Goal: Task Accomplishment & Management: Manage account settings

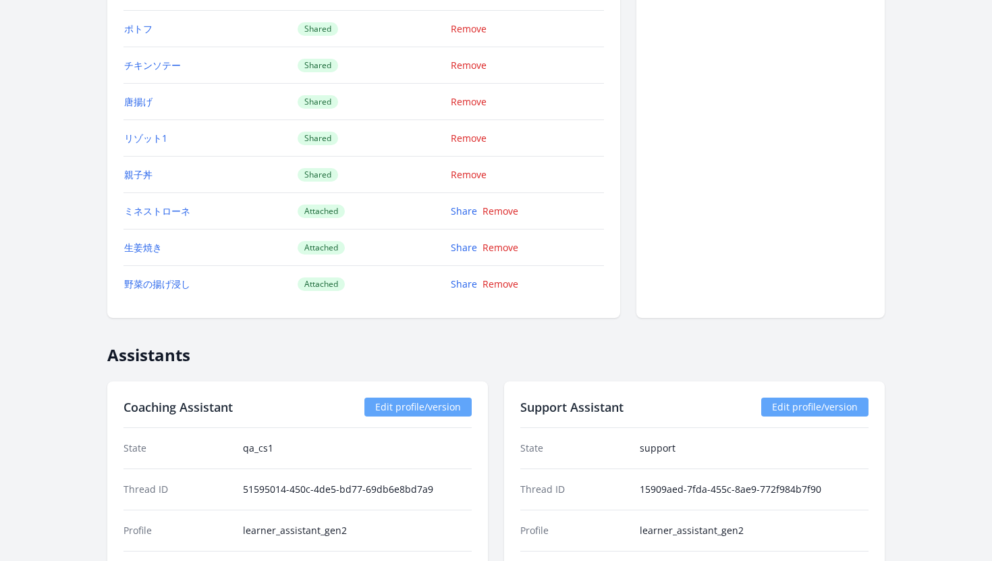
scroll to position [2154, 0]
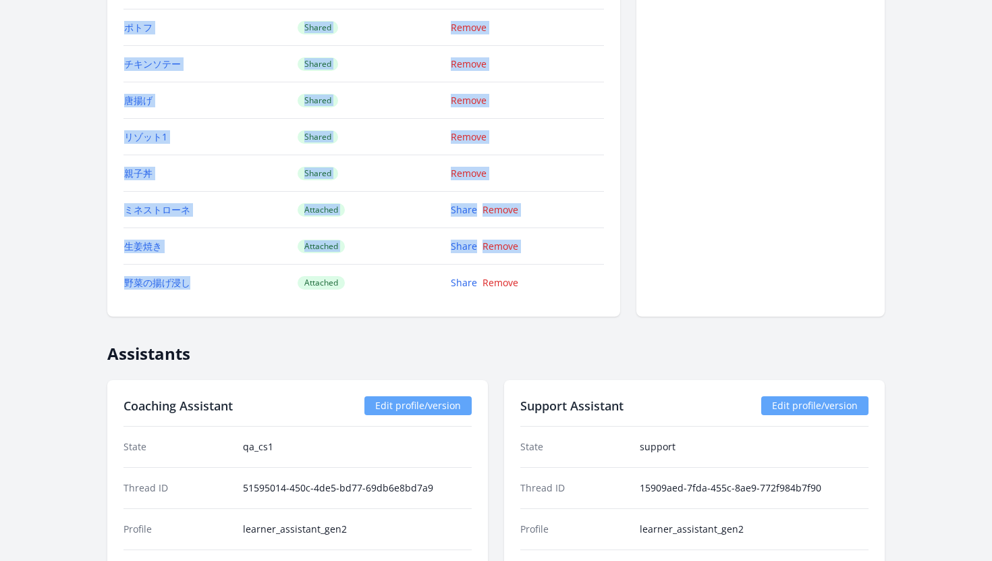
drag, startPoint x: 208, startPoint y: 287, endPoint x: 120, endPoint y: 287, distance: 87.8
click at [270, 293] on td "野菜の揚げ浸し" at bounding box center [211, 283] width 174 height 36
drag, startPoint x: 215, startPoint y: 283, endPoint x: 119, endPoint y: 288, distance: 96.7
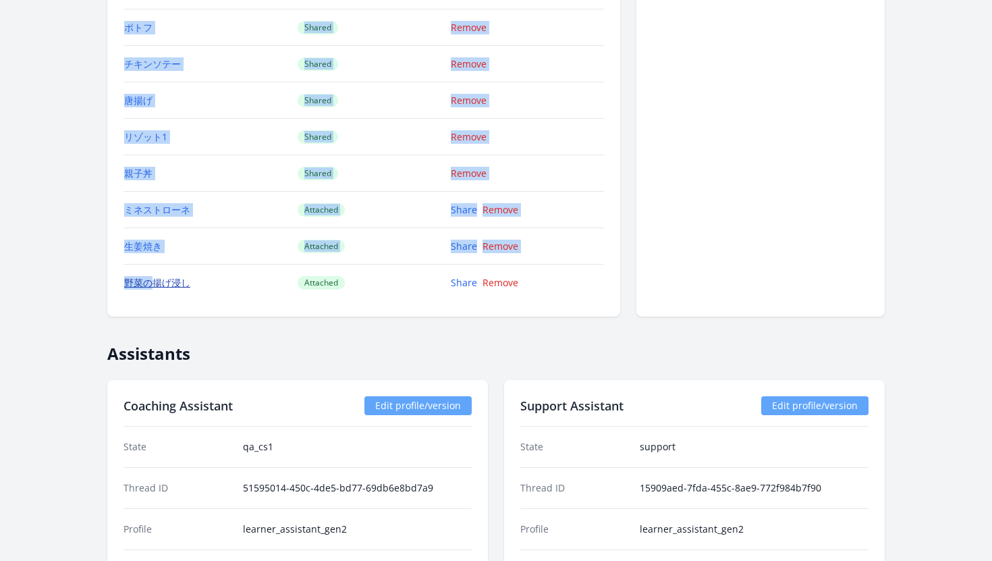
drag, startPoint x: 107, startPoint y: 286, endPoint x: 145, endPoint y: 283, distance: 38.0
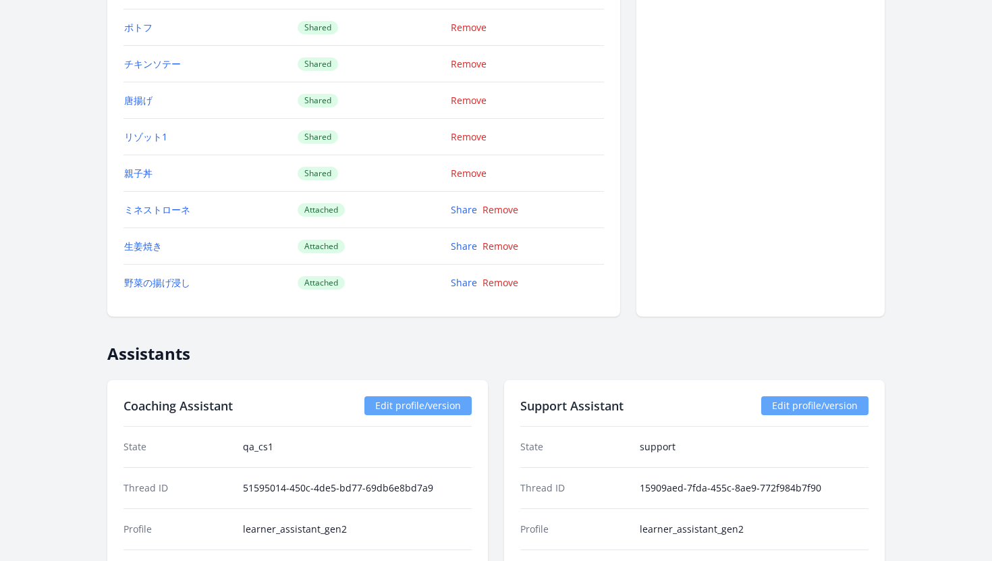
click at [226, 292] on td "野菜の揚げ浸し" at bounding box center [211, 283] width 174 height 36
drag, startPoint x: 207, startPoint y: 279, endPoint x: 126, endPoint y: 288, distance: 82.1
click at [126, 288] on td "野菜の揚げ浸し" at bounding box center [211, 283] width 174 height 36
copy link "野菜の揚げ浸し"
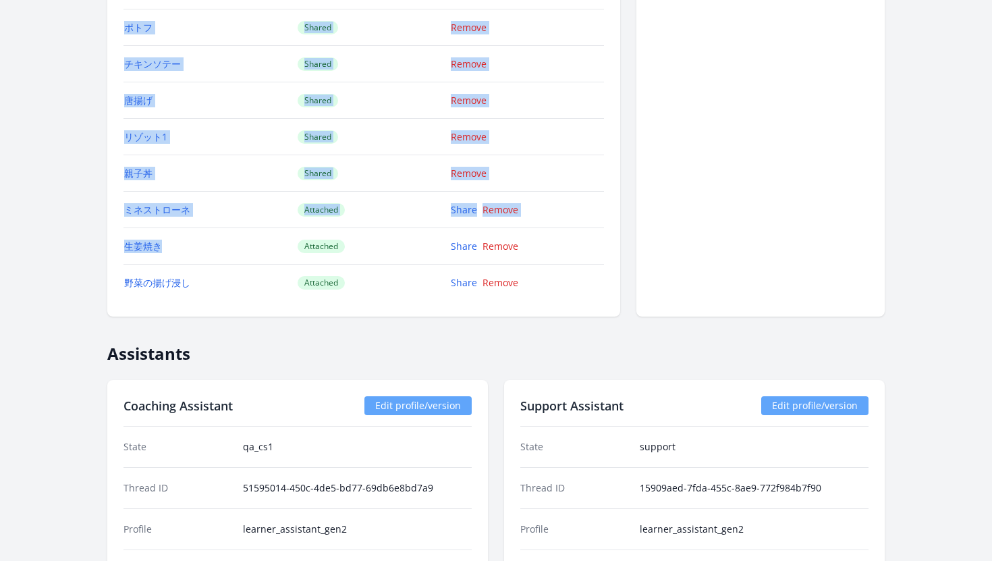
drag, startPoint x: 116, startPoint y: 245, endPoint x: 167, endPoint y: 244, distance: 51.3
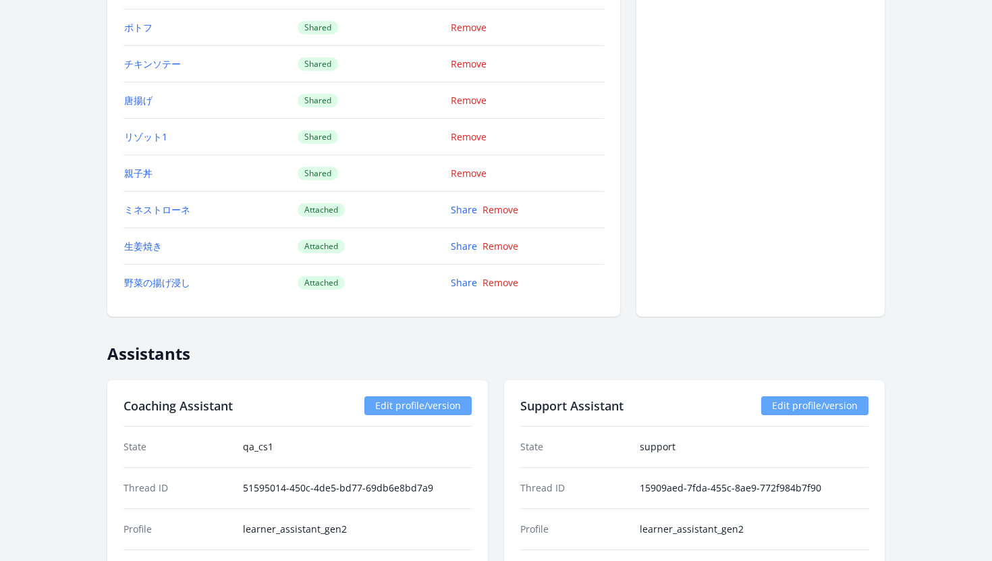
click at [190, 244] on td "生姜焼き" at bounding box center [211, 246] width 174 height 36
drag, startPoint x: 176, startPoint y: 244, endPoint x: 126, endPoint y: 244, distance: 50.0
click at [126, 244] on td "生姜焼き" at bounding box center [211, 246] width 174 height 36
copy link "生姜焼き"
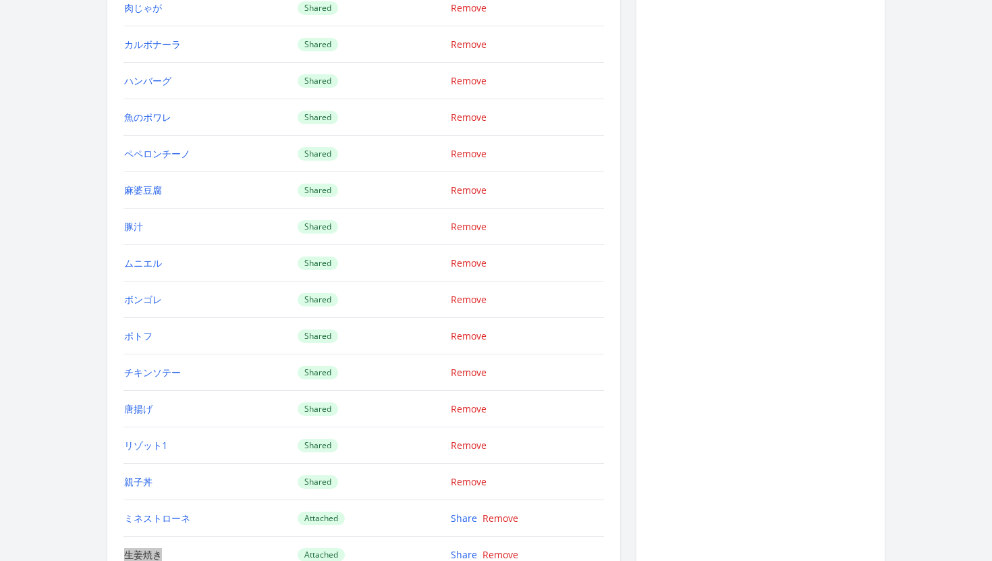
scroll to position [1838, 0]
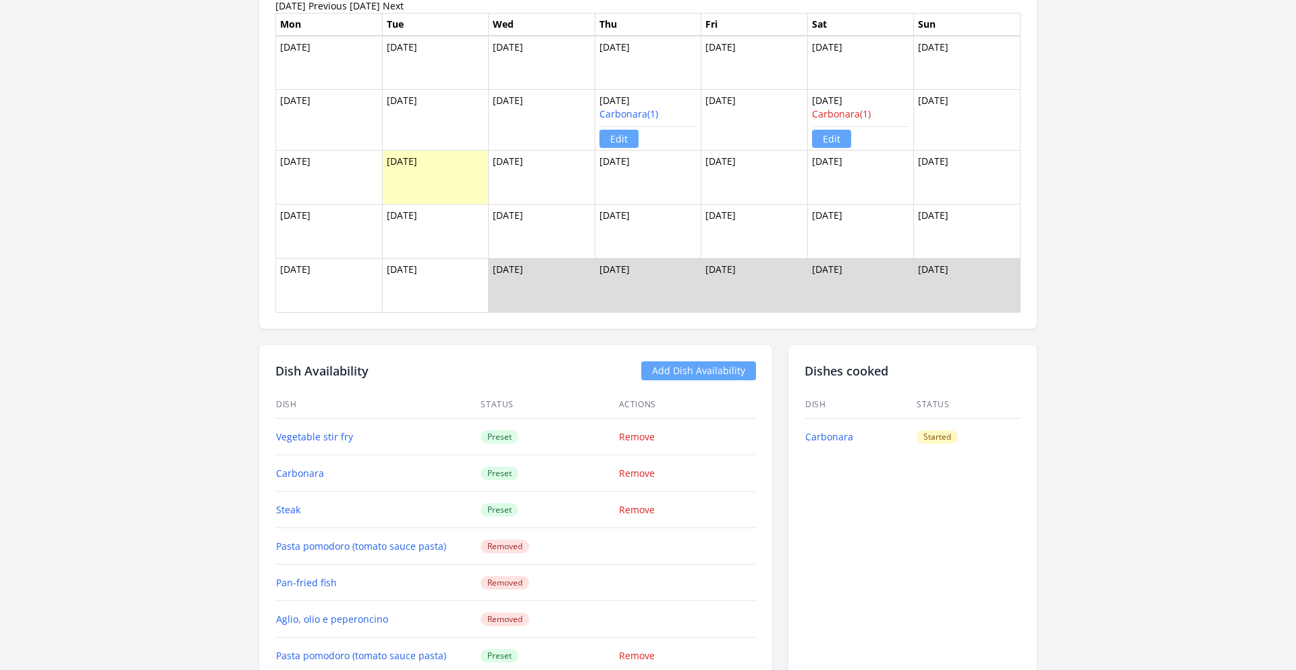
scroll to position [1059, 0]
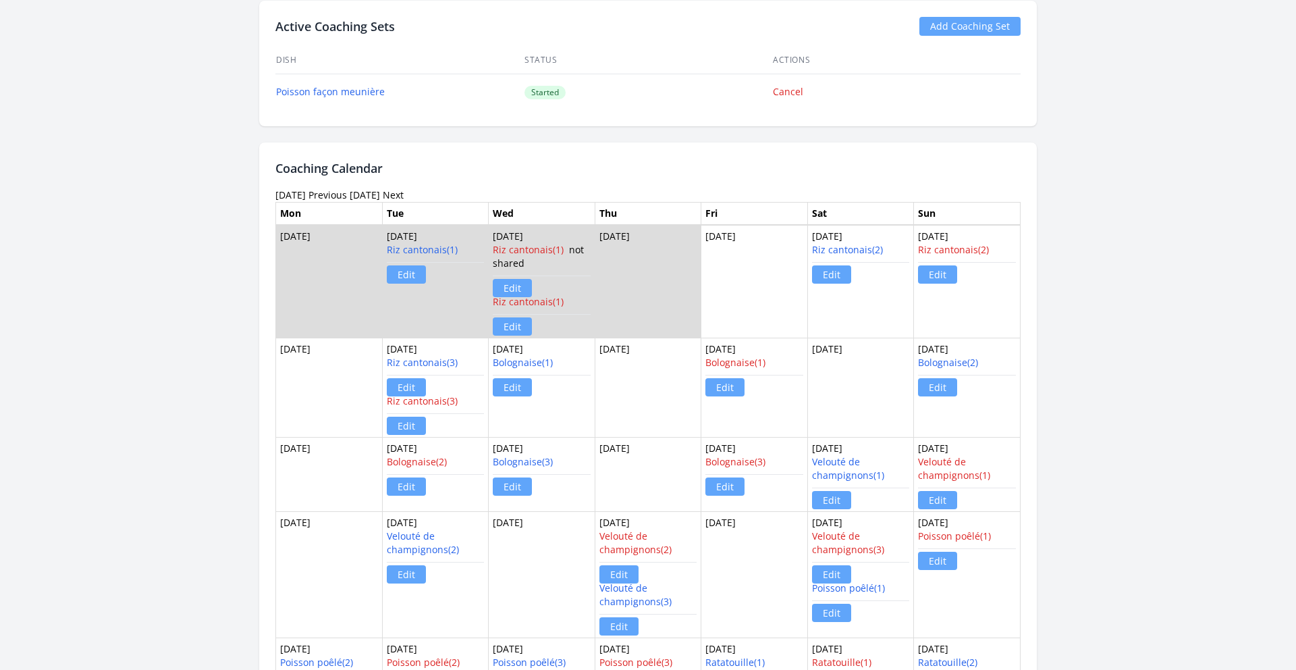
scroll to position [759, 0]
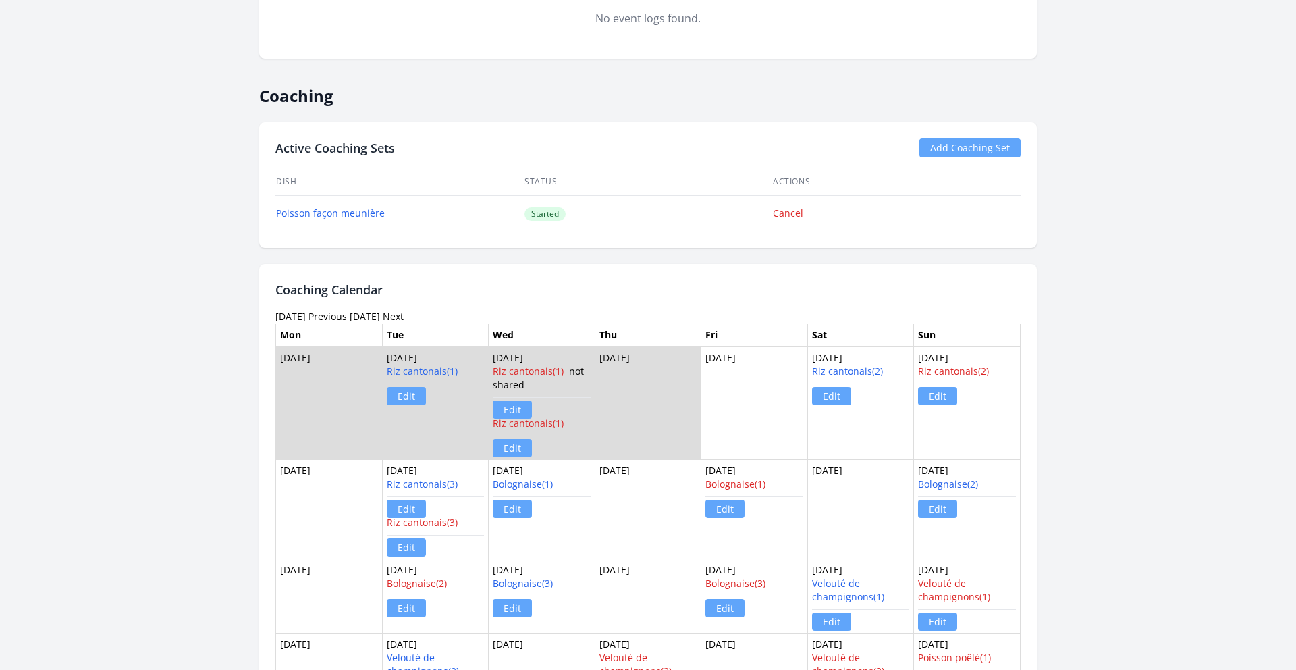
click at [404, 316] on link "Next" at bounding box center [393, 316] width 21 height 13
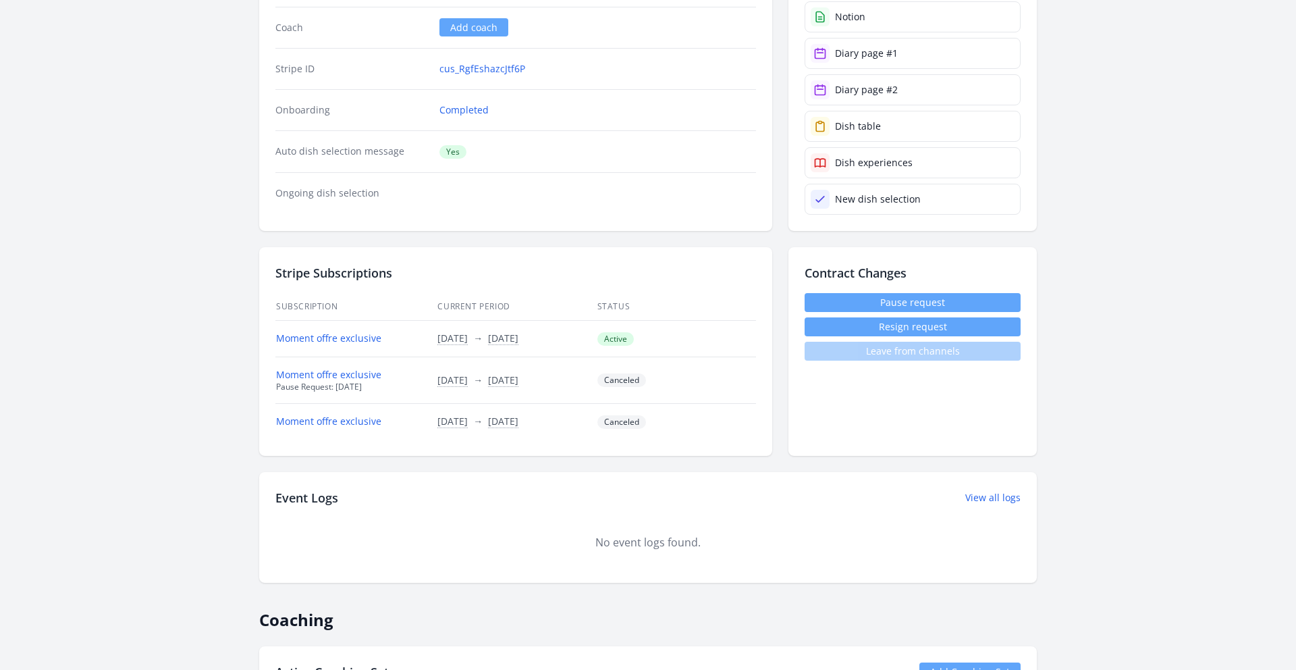
scroll to position [232, 0]
